Goal: Complete application form: Complete application form

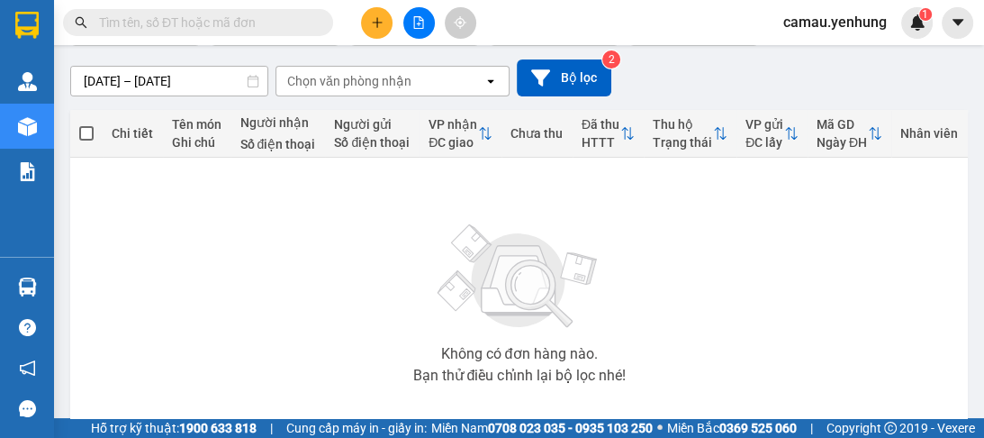
scroll to position [245, 0]
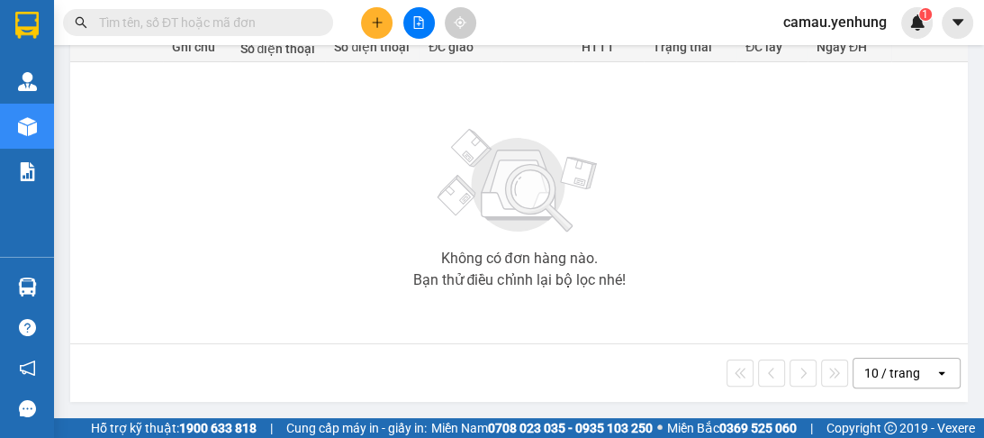
click at [879, 367] on div "10 / trang" at bounding box center [892, 373] width 56 height 18
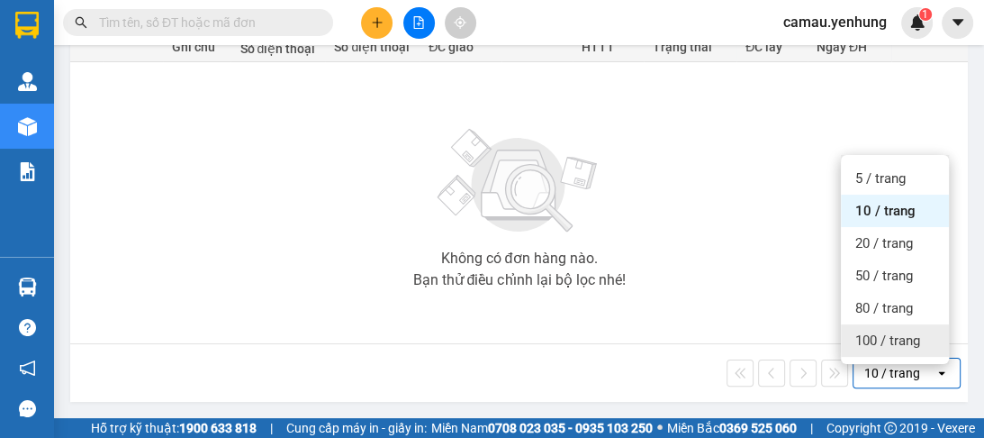
click at [862, 331] on span "100 / trang" at bounding box center [887, 340] width 65 height 18
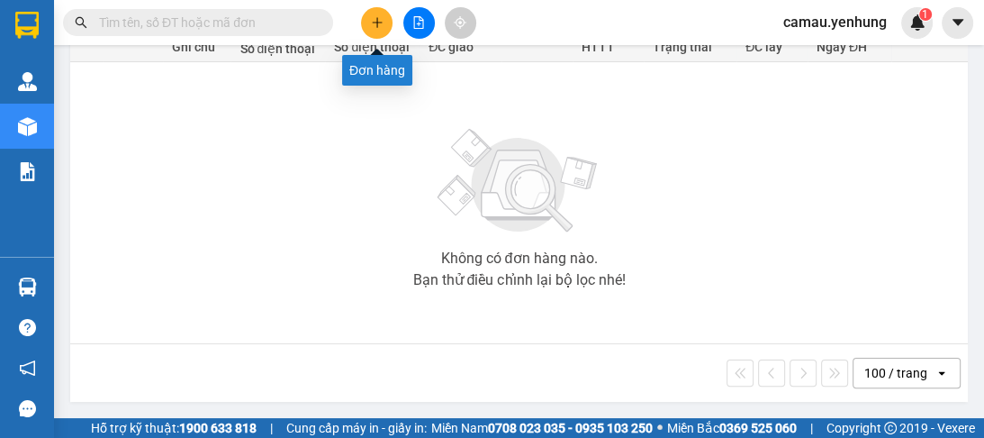
click at [375, 13] on button at bounding box center [377, 23] width 32 height 32
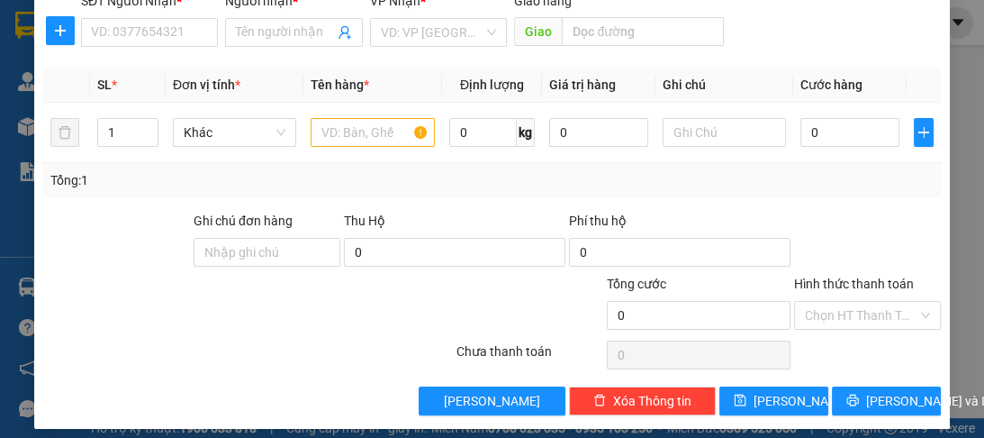
scroll to position [227, 0]
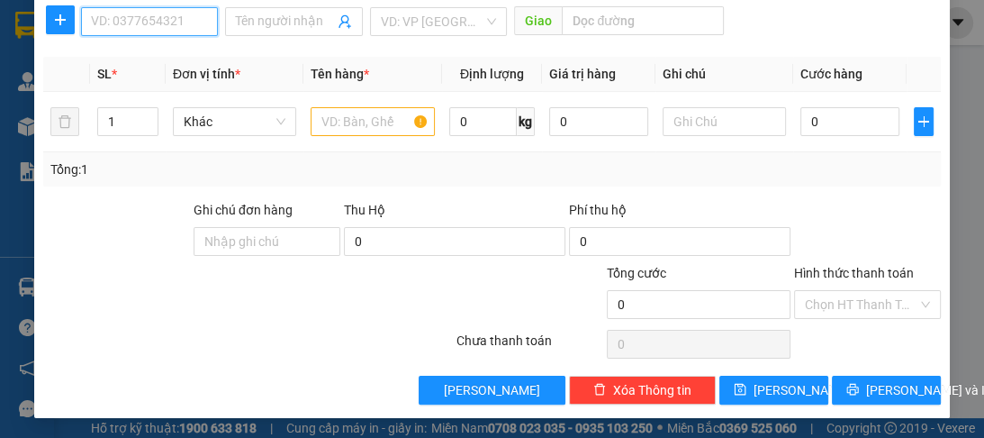
click at [140, 22] on input "SĐT Người Nhận *" at bounding box center [149, 21] width 137 height 29
type input "0914668879"
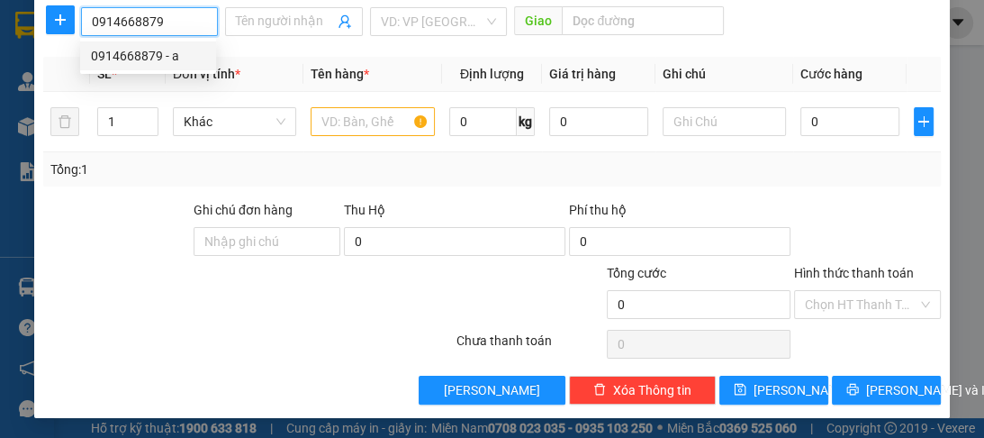
click at [137, 59] on div "0914668879 - a" at bounding box center [148, 56] width 114 height 20
type input "a"
type input "50.000"
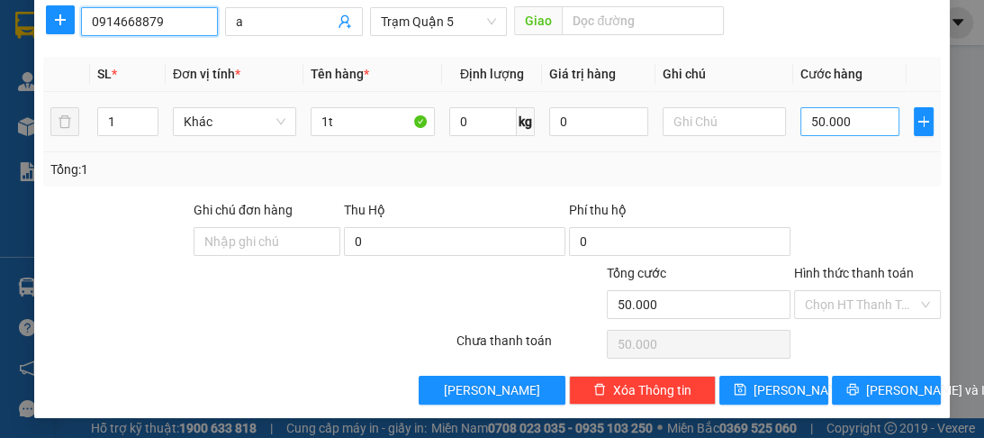
type input "0914668879"
click at [833, 119] on input "50.000" at bounding box center [849, 121] width 99 height 29
type input "0"
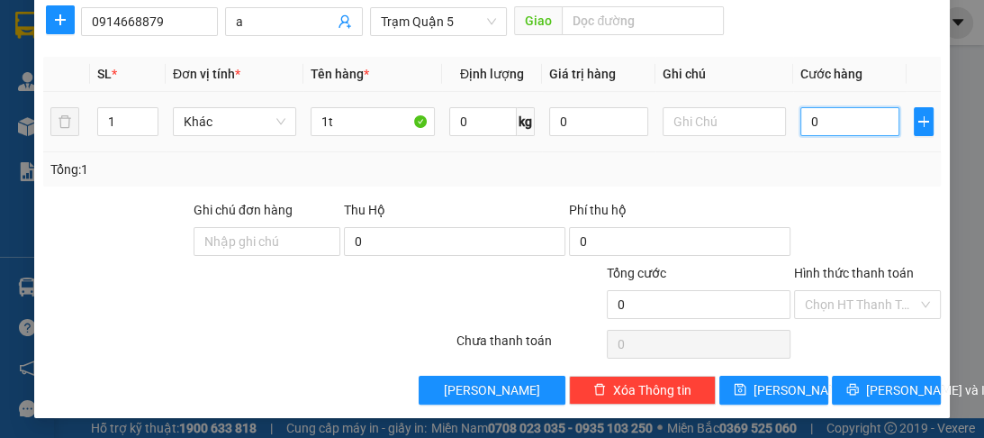
type input "4"
type input "04"
type input "40"
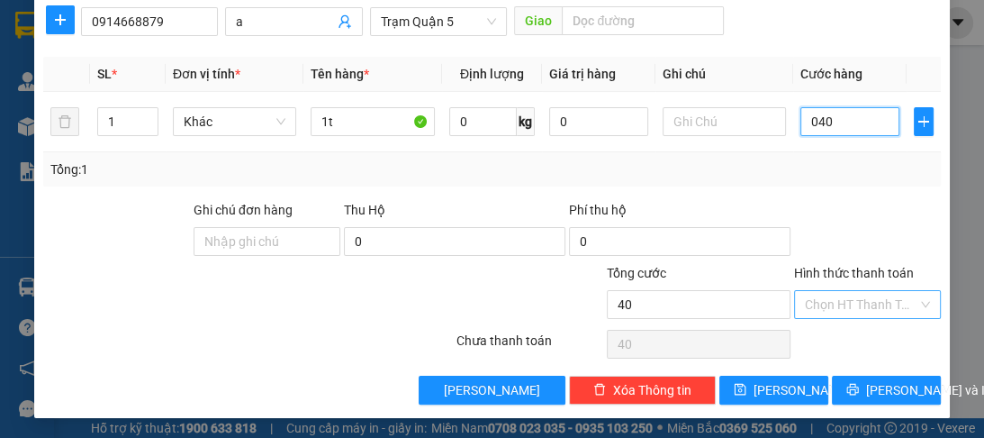
type input "040"
type input "40.000"
click at [817, 303] on input "Hình thức thanh toán" at bounding box center [861, 304] width 113 height 27
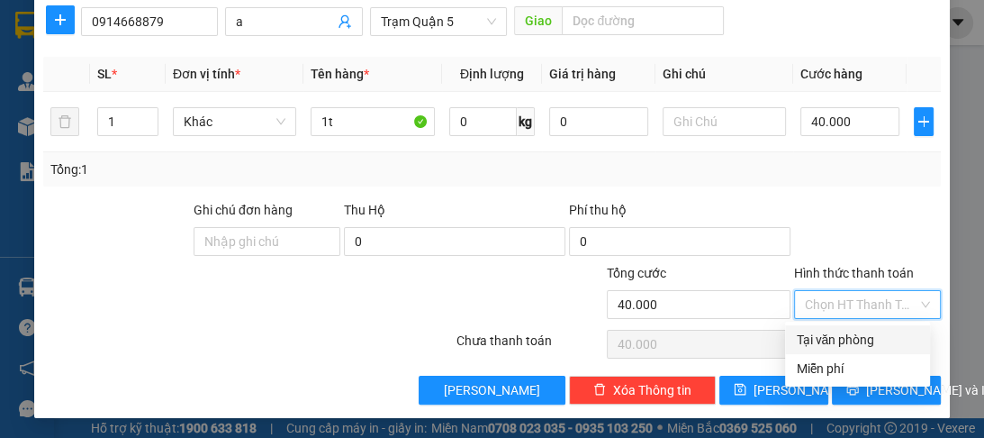
click at [822, 337] on div "Tại văn phòng" at bounding box center [857, 340] width 123 height 20
type input "0"
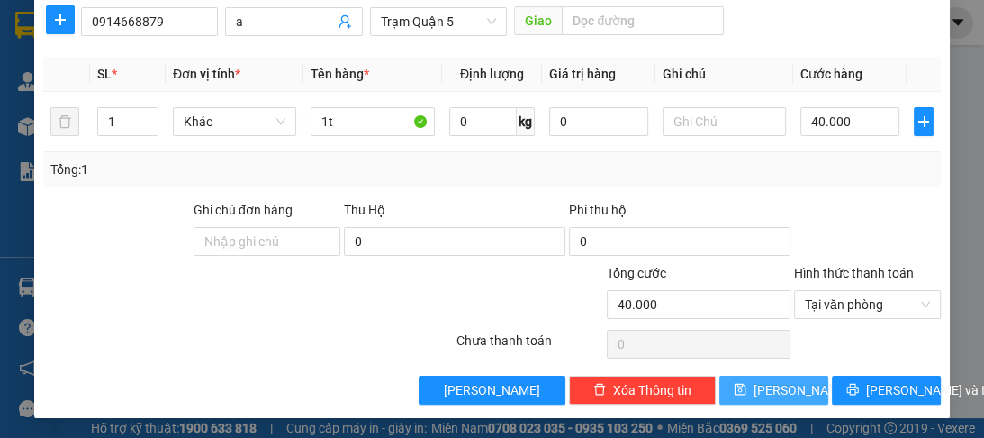
click at [793, 388] on button "[PERSON_NAME]" at bounding box center [773, 389] width 109 height 29
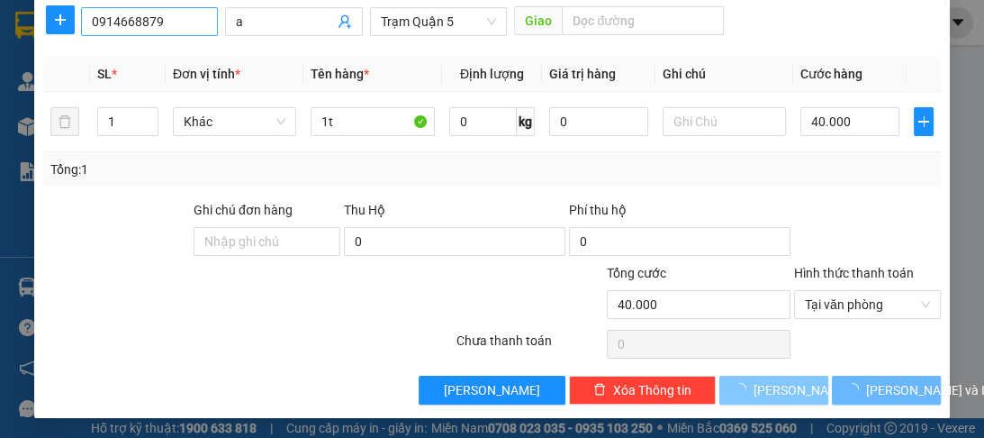
type input "0"
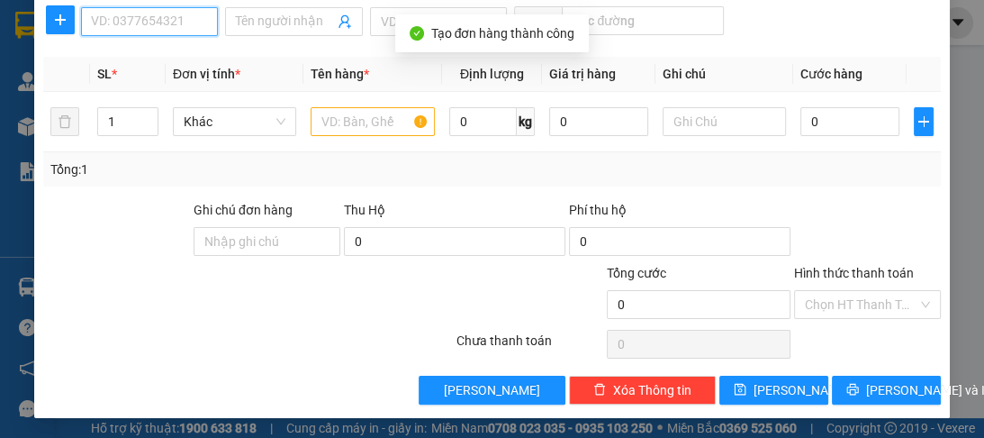
click at [122, 32] on input "SĐT Người Nhận *" at bounding box center [149, 21] width 137 height 29
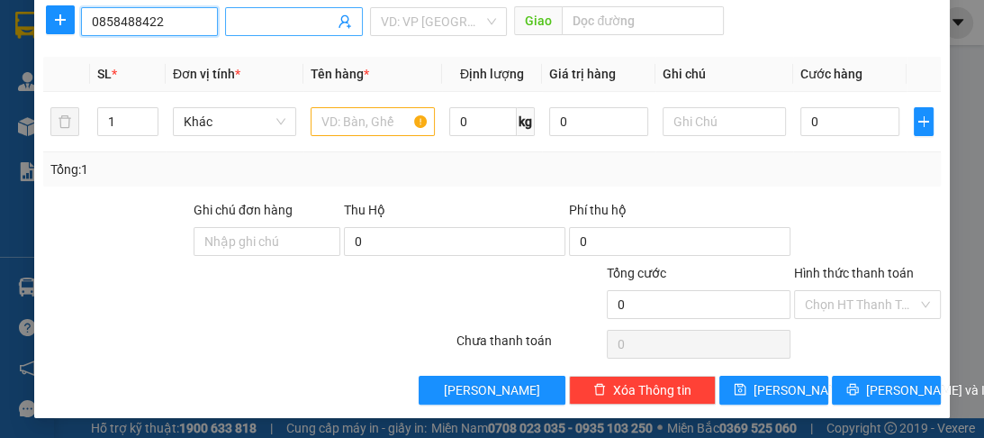
type input "0858488422"
click at [309, 23] on input "Người nhận *" at bounding box center [284, 22] width 97 height 20
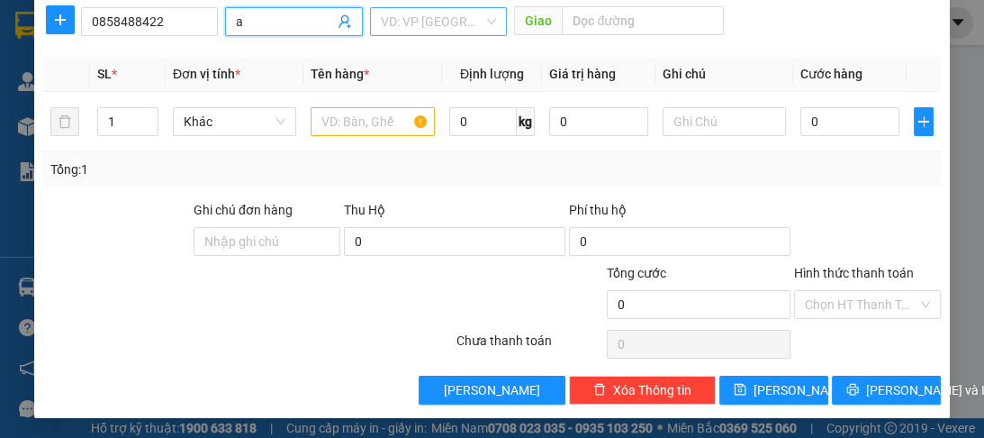
type input "a"
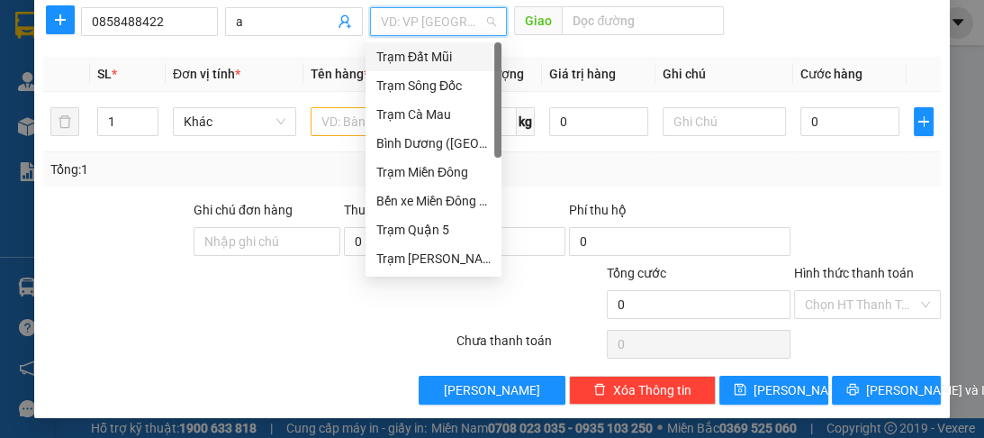
click at [401, 22] on input "search" at bounding box center [432, 21] width 103 height 27
drag, startPoint x: 421, startPoint y: 234, endPoint x: 414, endPoint y: 137, distance: 97.5
click at [421, 218] on div "Trạm Quận 5" at bounding box center [434, 229] width 136 height 29
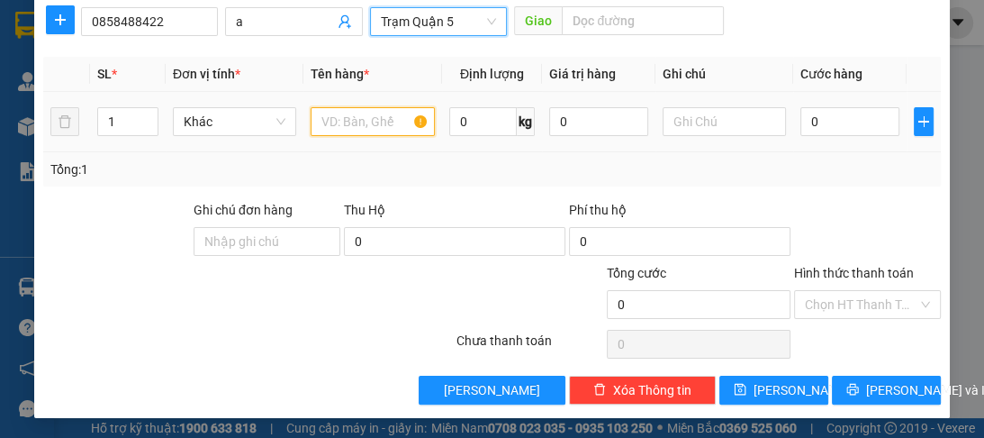
click at [339, 120] on input "text" at bounding box center [372, 121] width 123 height 29
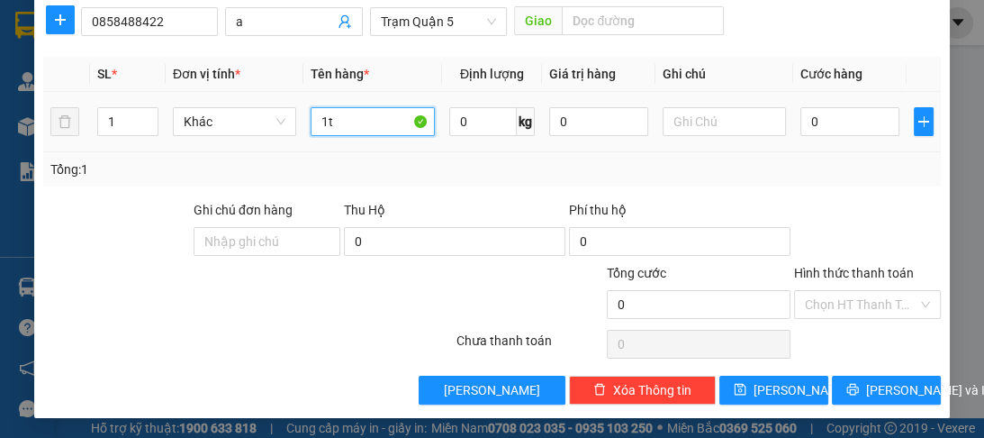
type input "1t"
click at [853, 104] on div "0" at bounding box center [849, 122] width 99 height 36
click at [833, 135] on div "0" at bounding box center [849, 122] width 99 height 36
click at [833, 132] on input "0" at bounding box center [849, 121] width 99 height 29
type input "1"
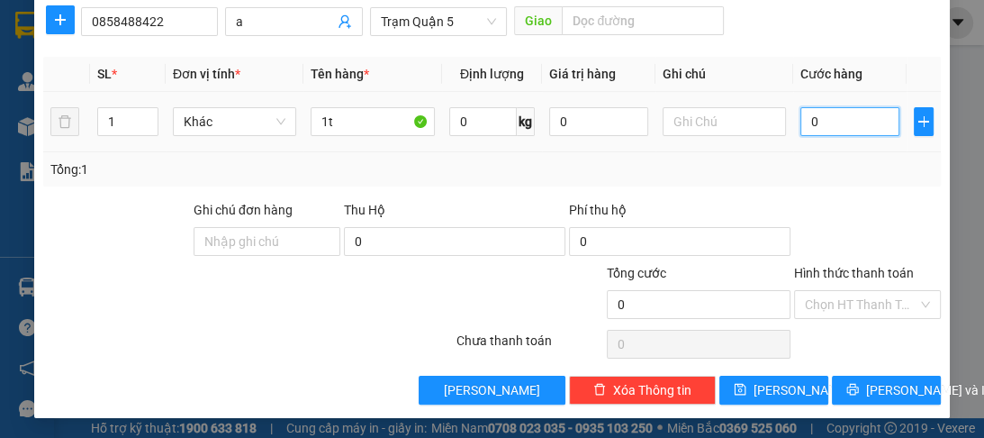
type input "1"
type input "13"
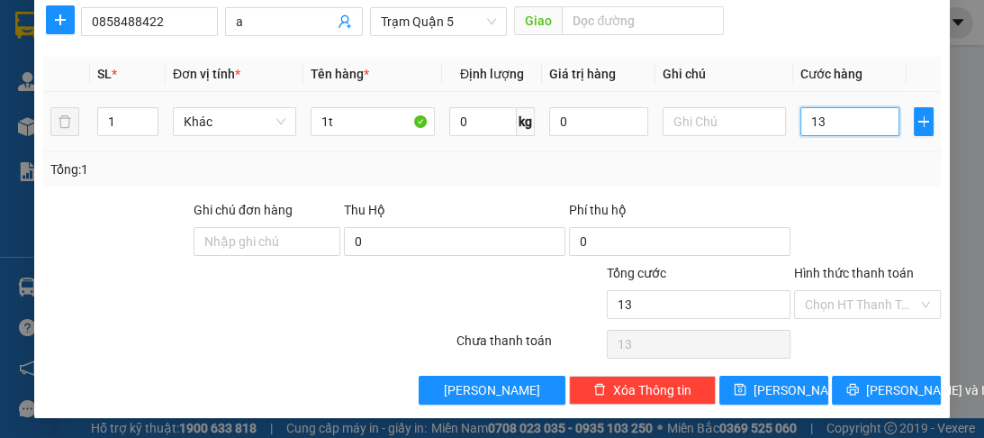
type input "130"
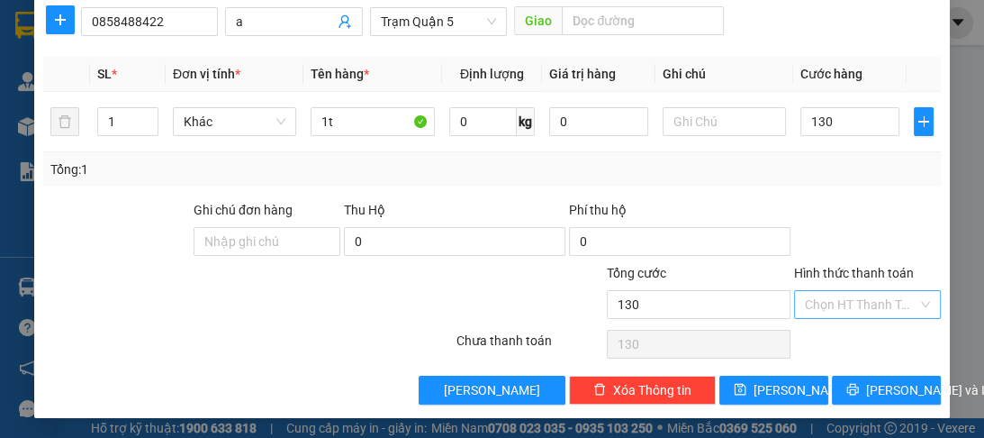
type input "130.000"
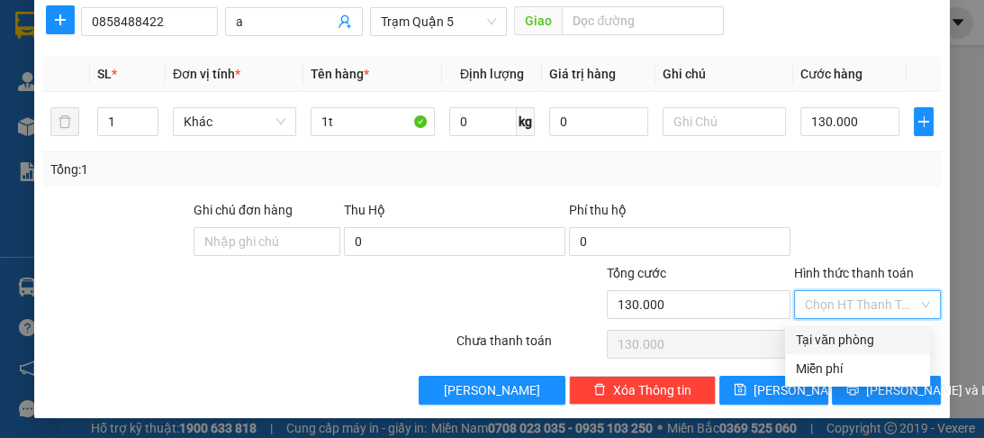
drag, startPoint x: 861, startPoint y: 291, endPoint x: 851, endPoint y: 321, distance: 32.2
click at [861, 292] on input "Hình thức thanh toán" at bounding box center [861, 304] width 113 height 27
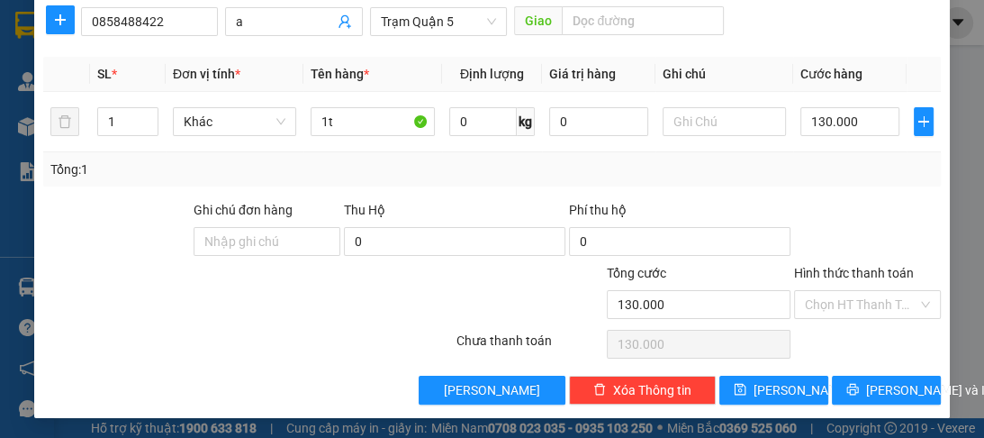
drag, startPoint x: 850, startPoint y: 323, endPoint x: 844, endPoint y: 352, distance: 29.5
click at [844, 352] on div "Transit Pickup Surcharge Ids Transit Deliver Surcharge Ids Transit Deliver Surc…" at bounding box center [491, 121] width 897 height 566
drag, startPoint x: 838, startPoint y: 297, endPoint x: 838, endPoint y: 307, distance: 9.9
click at [838, 303] on input "Hình thức thanh toán" at bounding box center [861, 304] width 113 height 27
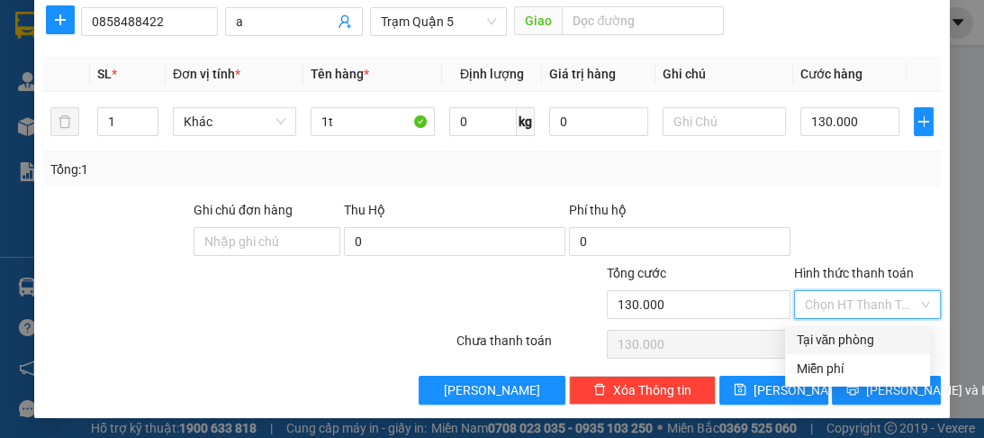
click at [839, 332] on div "Tại văn phòng" at bounding box center [857, 340] width 123 height 20
type input "0"
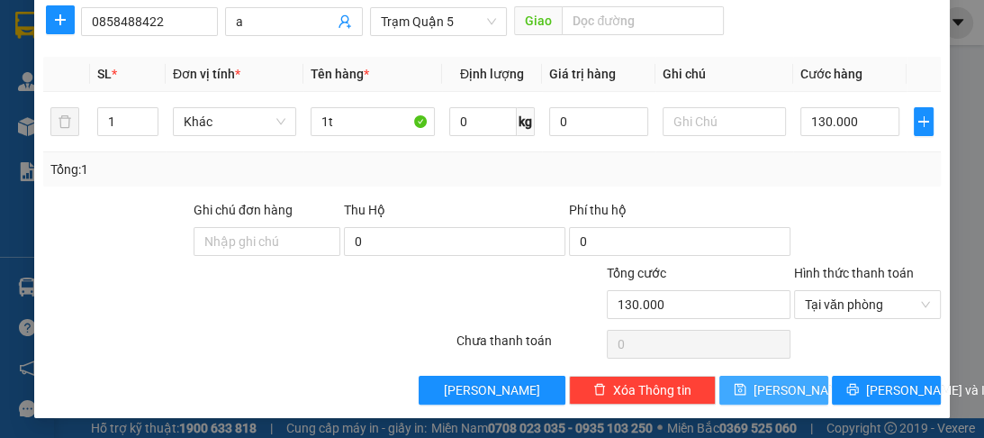
click at [787, 383] on button "[PERSON_NAME]" at bounding box center [773, 389] width 109 height 29
type input "0"
